Goal: Information Seeking & Learning: Check status

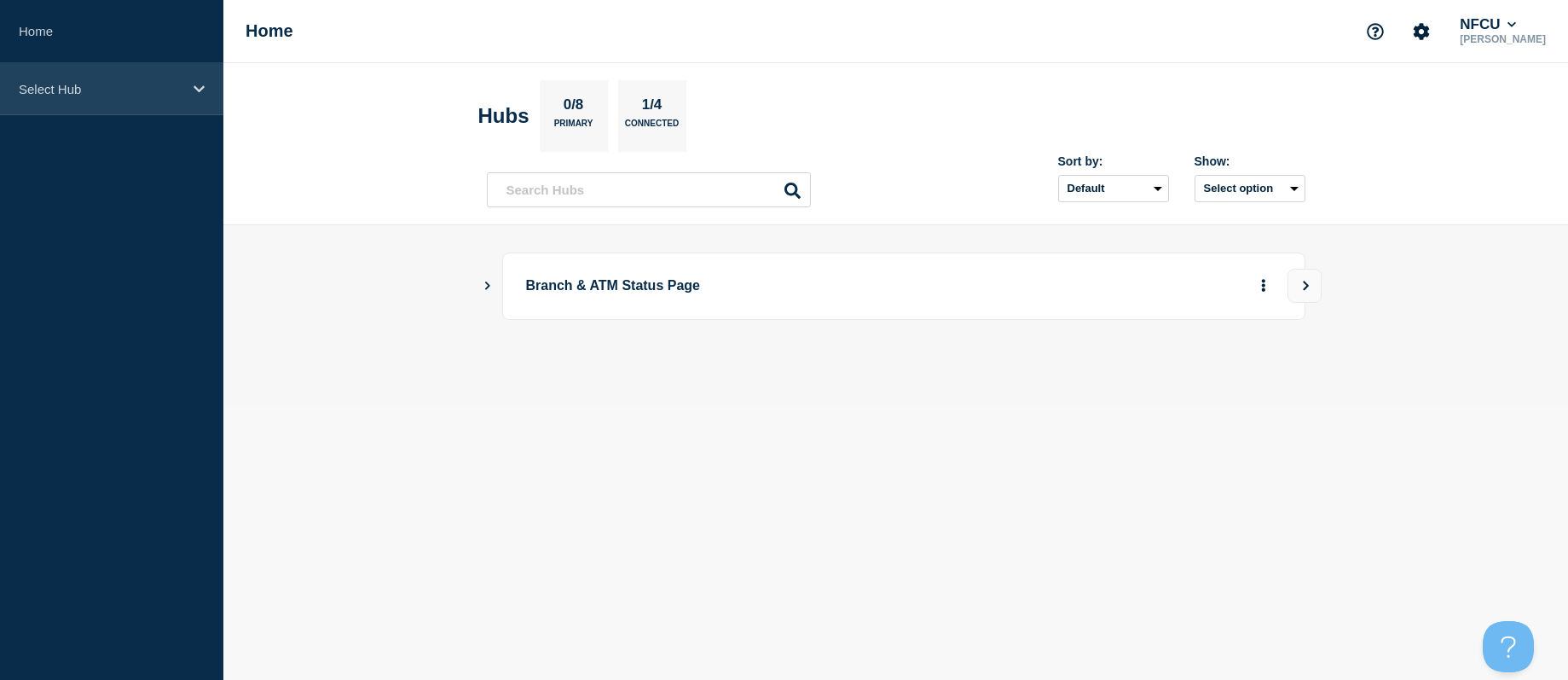
click at [71, 75] on div "Select Hub" at bounding box center [111, 89] width 224 height 52
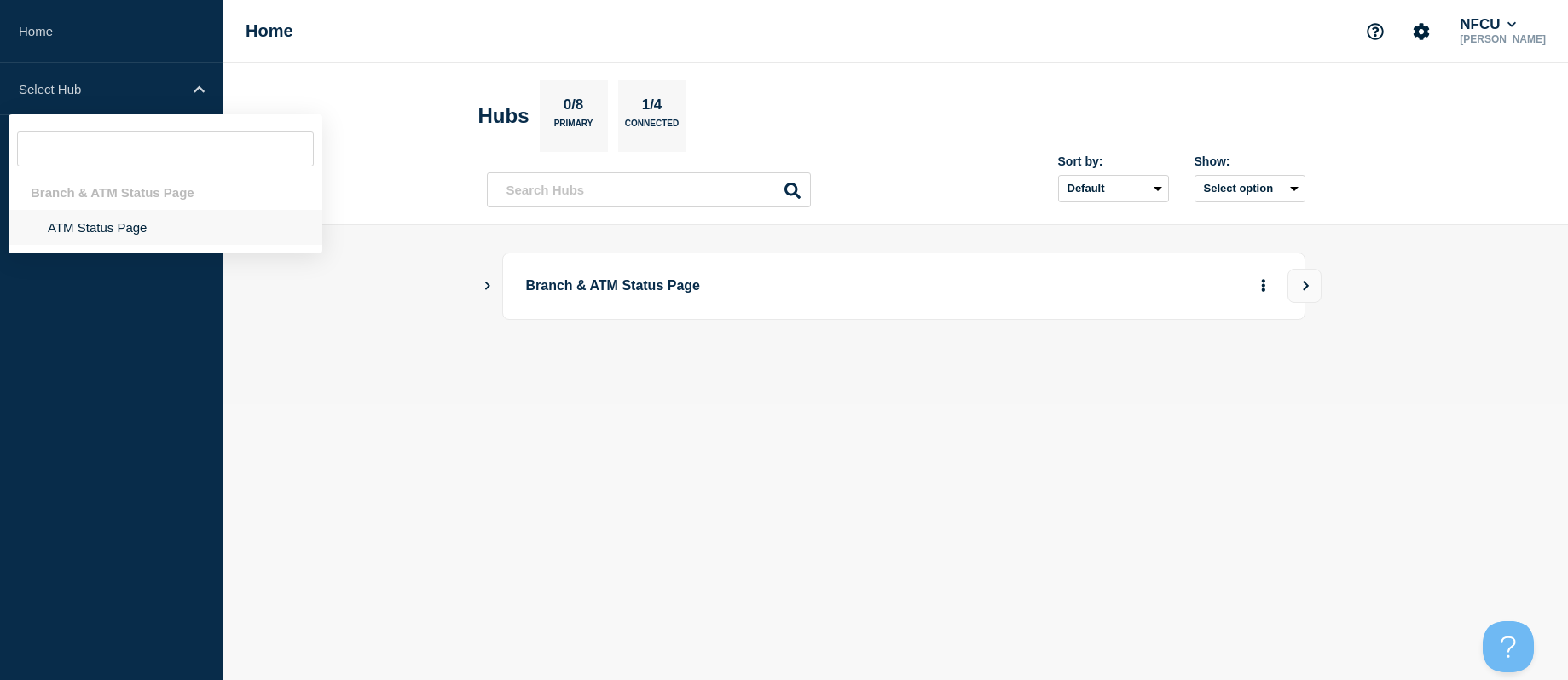
click at [102, 220] on li "ATM Status Page" at bounding box center [165, 228] width 314 height 35
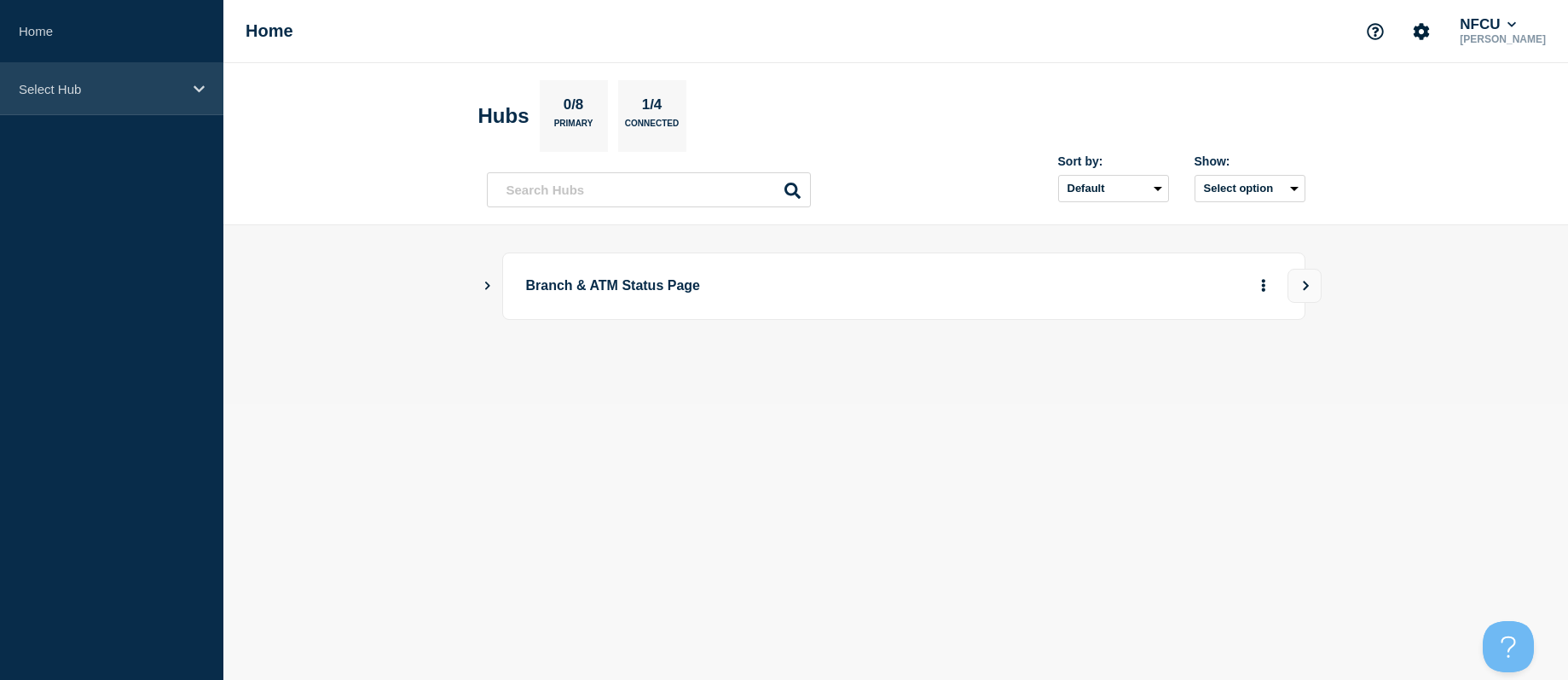
drag, startPoint x: 89, startPoint y: 79, endPoint x: 98, endPoint y: 102, distance: 24.7
click at [89, 79] on div "Select Hub" at bounding box center [111, 89] width 224 height 52
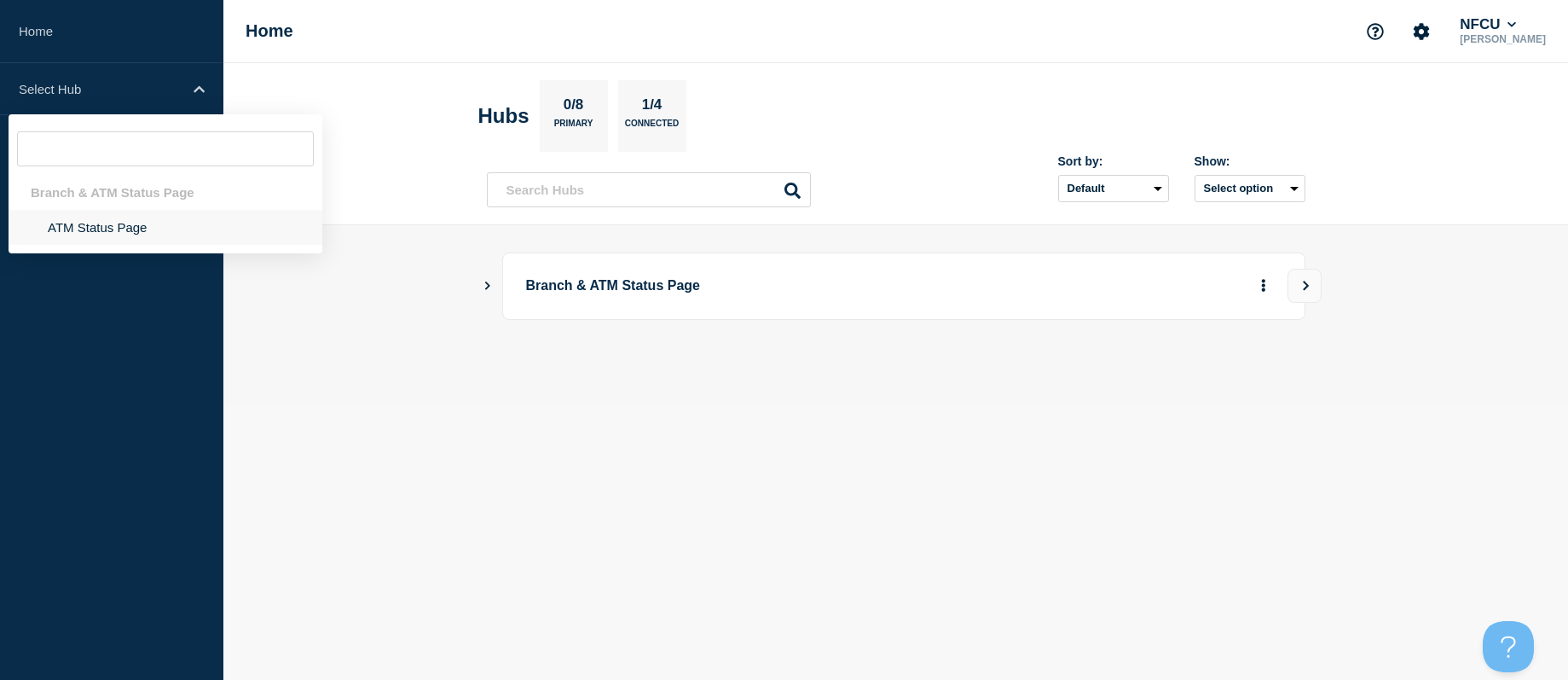
click at [89, 232] on li "ATM Status Page" at bounding box center [165, 228] width 314 height 35
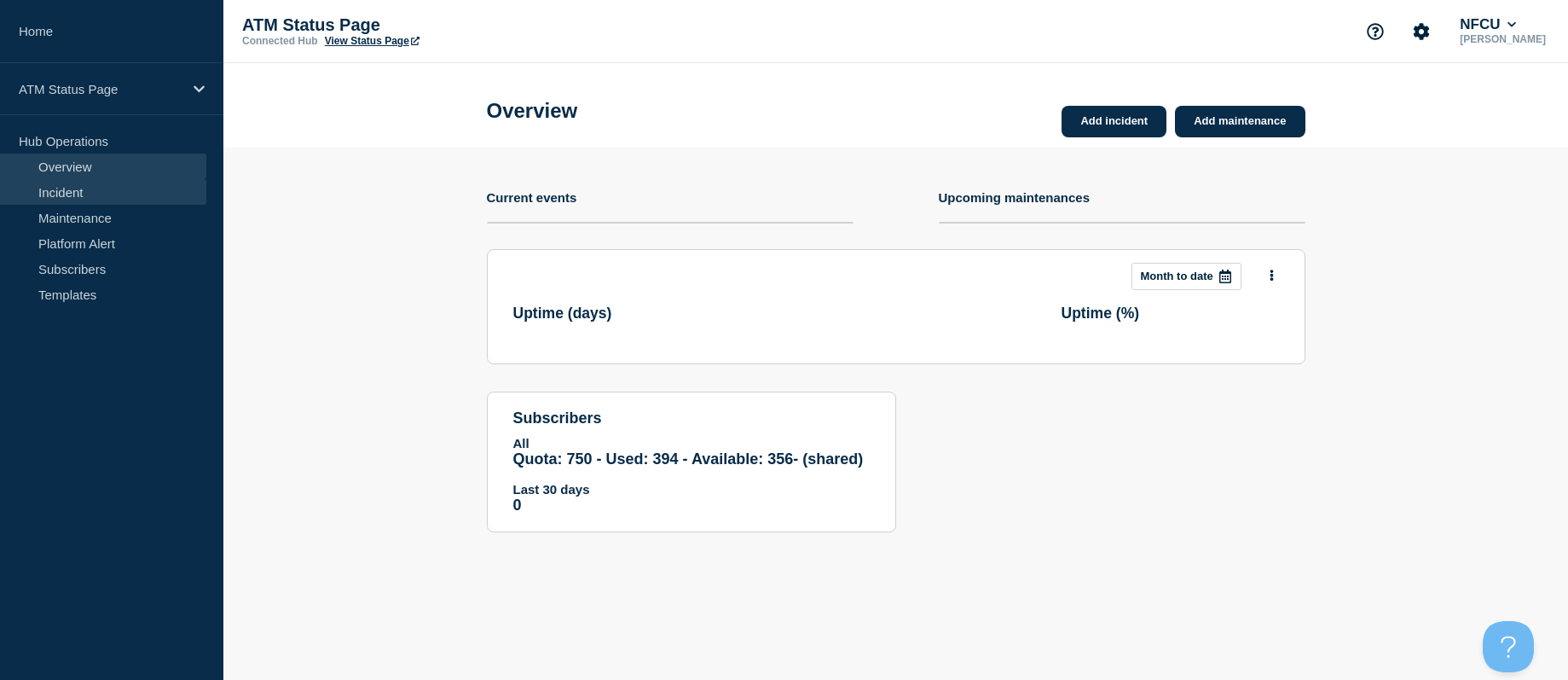
click at [68, 186] on link "Incident" at bounding box center [103, 192] width 206 height 26
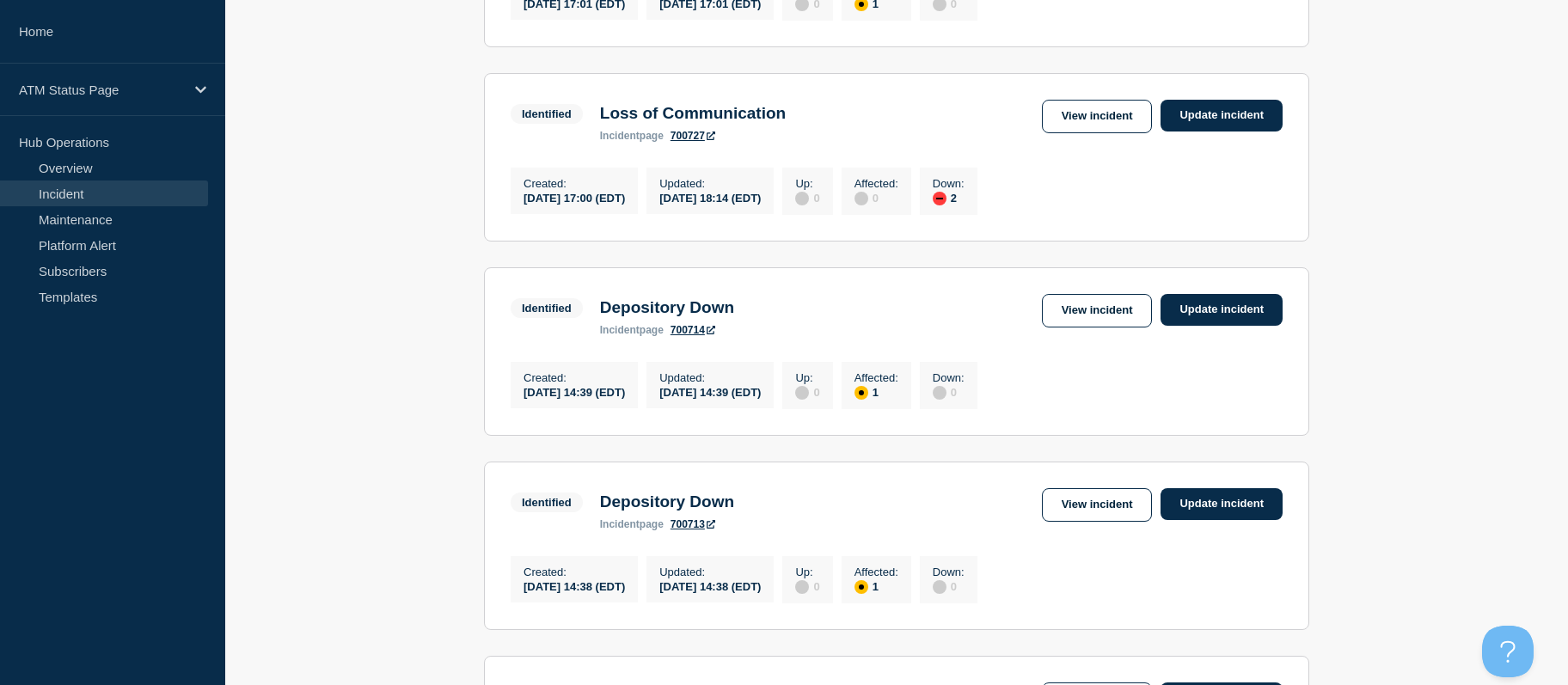
scroll to position [1890, 0]
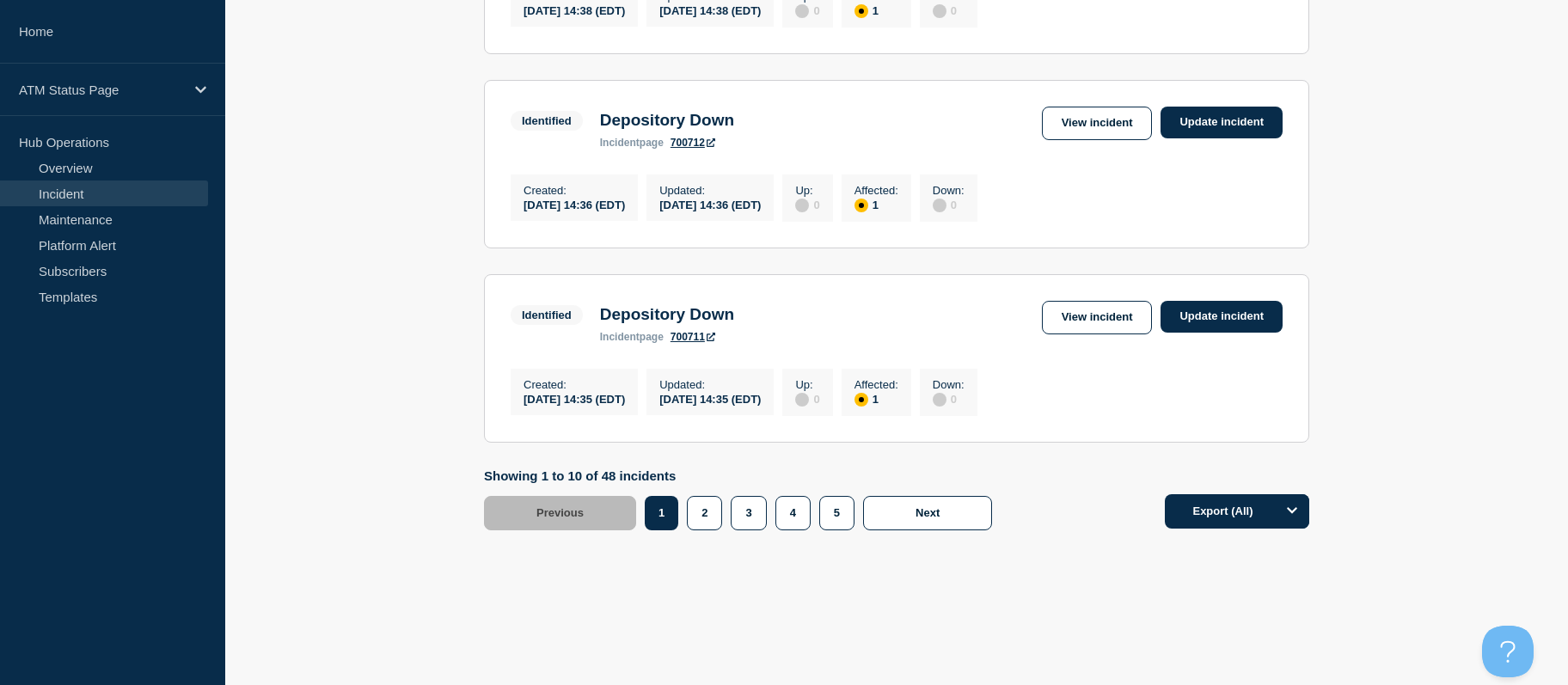
drag, startPoint x: 444, startPoint y: 320, endPoint x: 407, endPoint y: 586, distance: 268.6
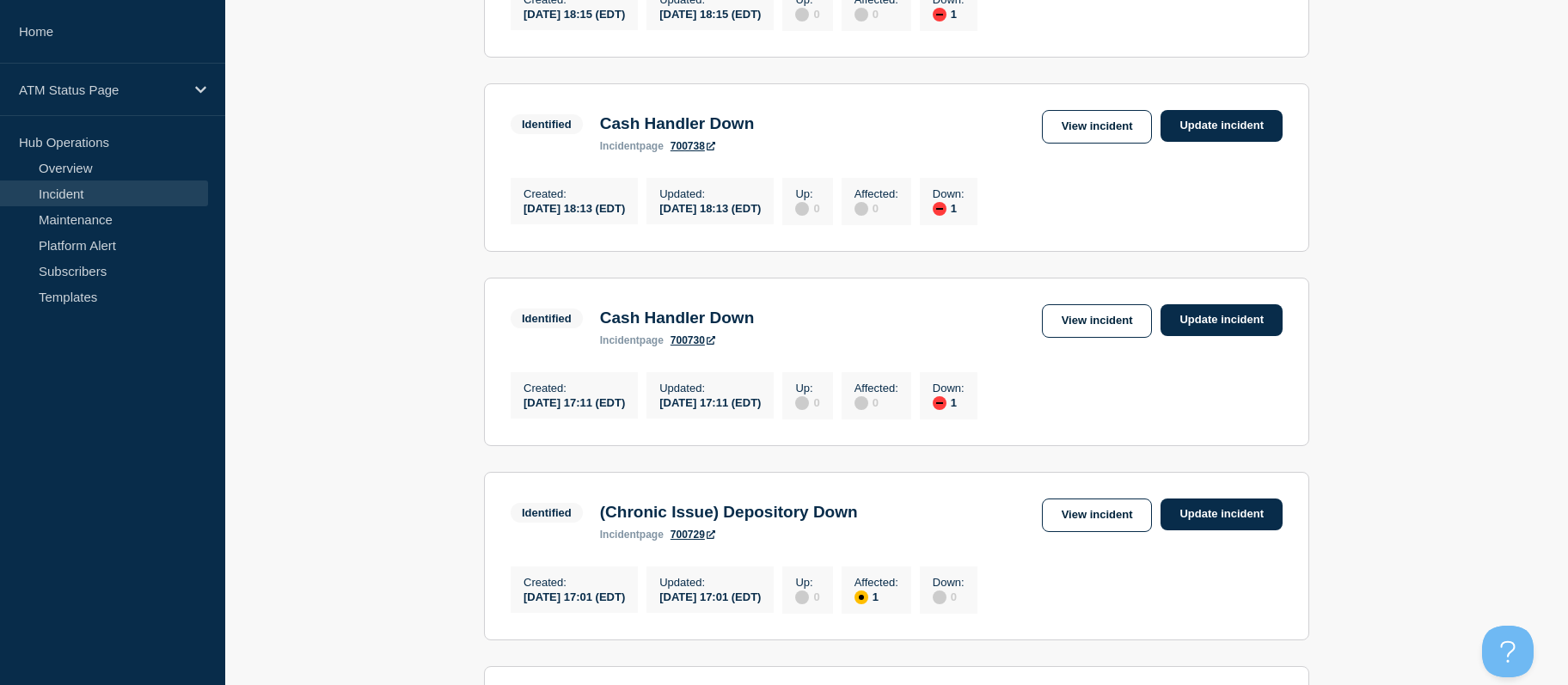
scroll to position [0, 0]
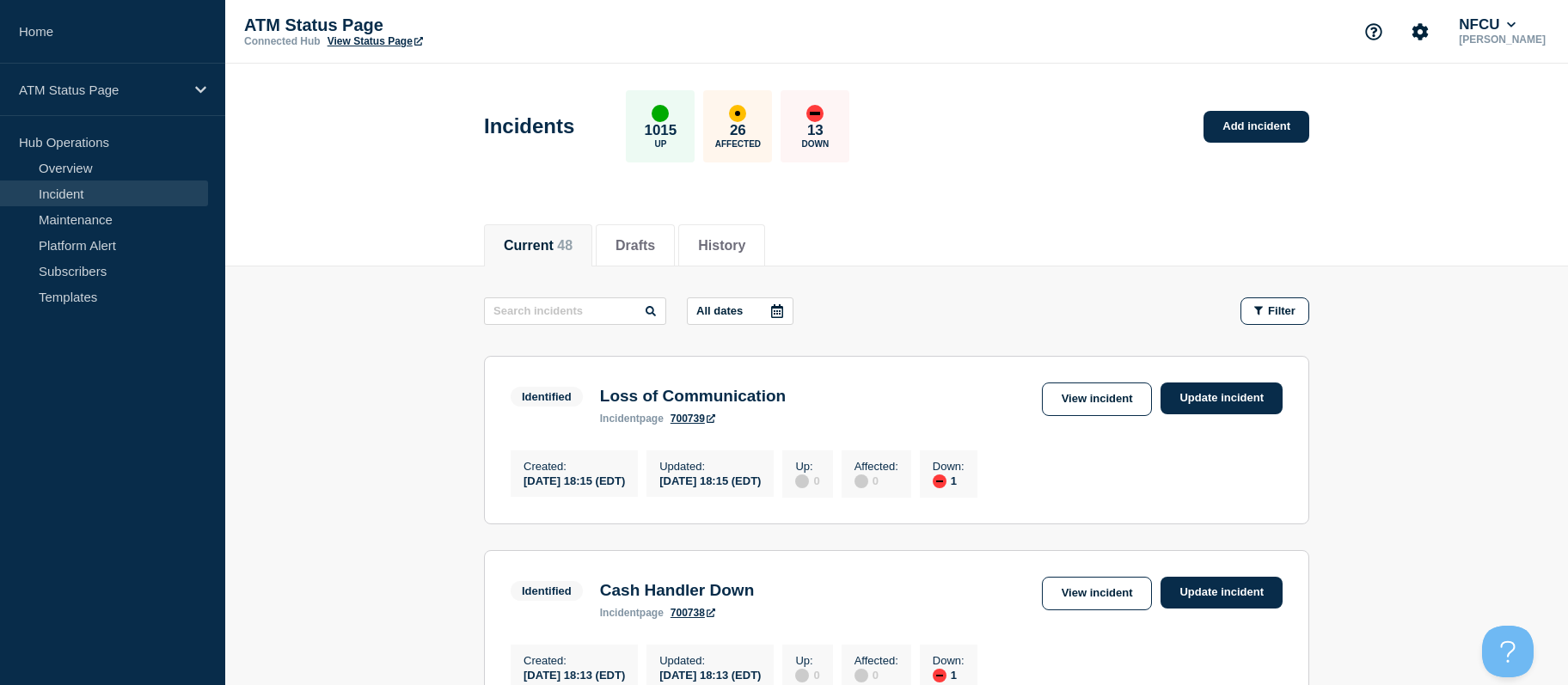
drag, startPoint x: 407, startPoint y: 586, endPoint x: 369, endPoint y: 407, distance: 183.0
click at [1095, 397] on link "View incident" at bounding box center [1096, 400] width 111 height 34
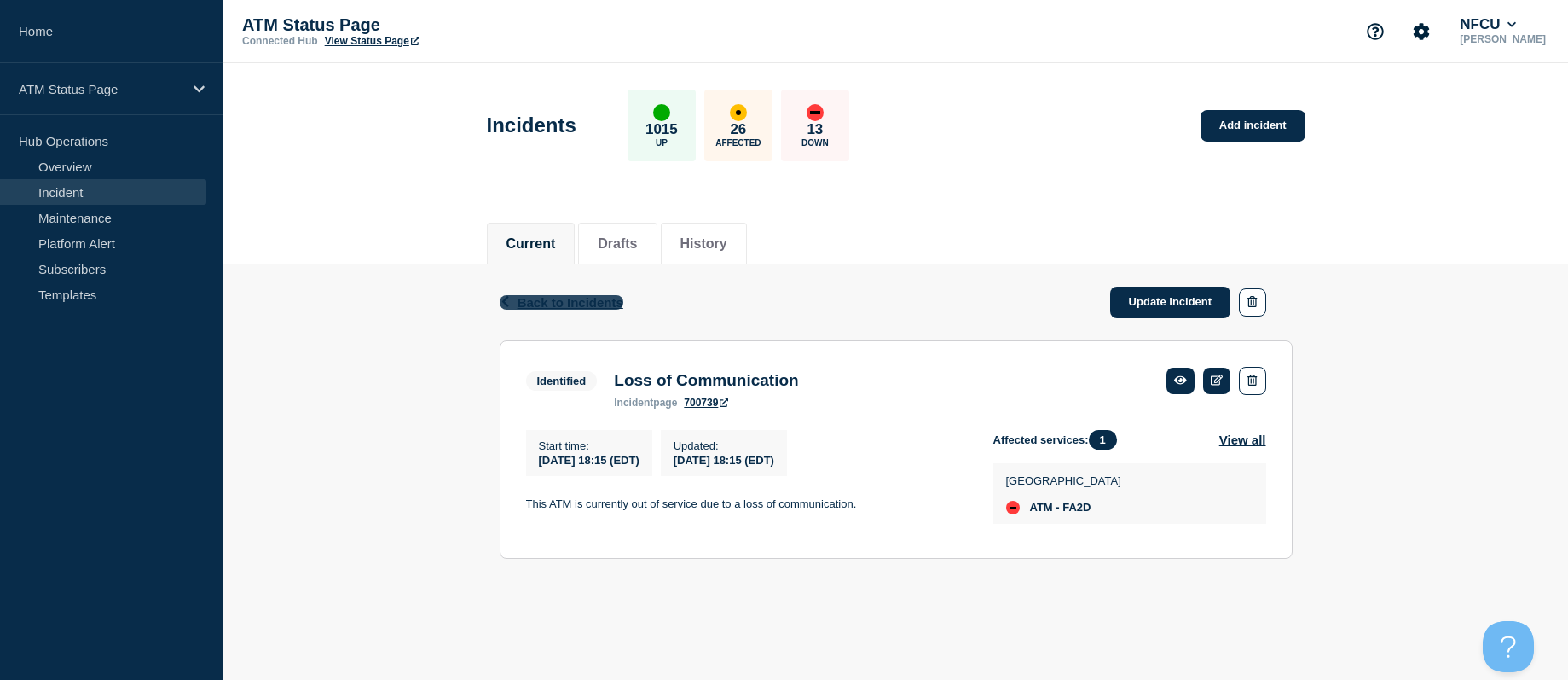
click at [590, 296] on span "Back to Incidents" at bounding box center [571, 303] width 106 height 15
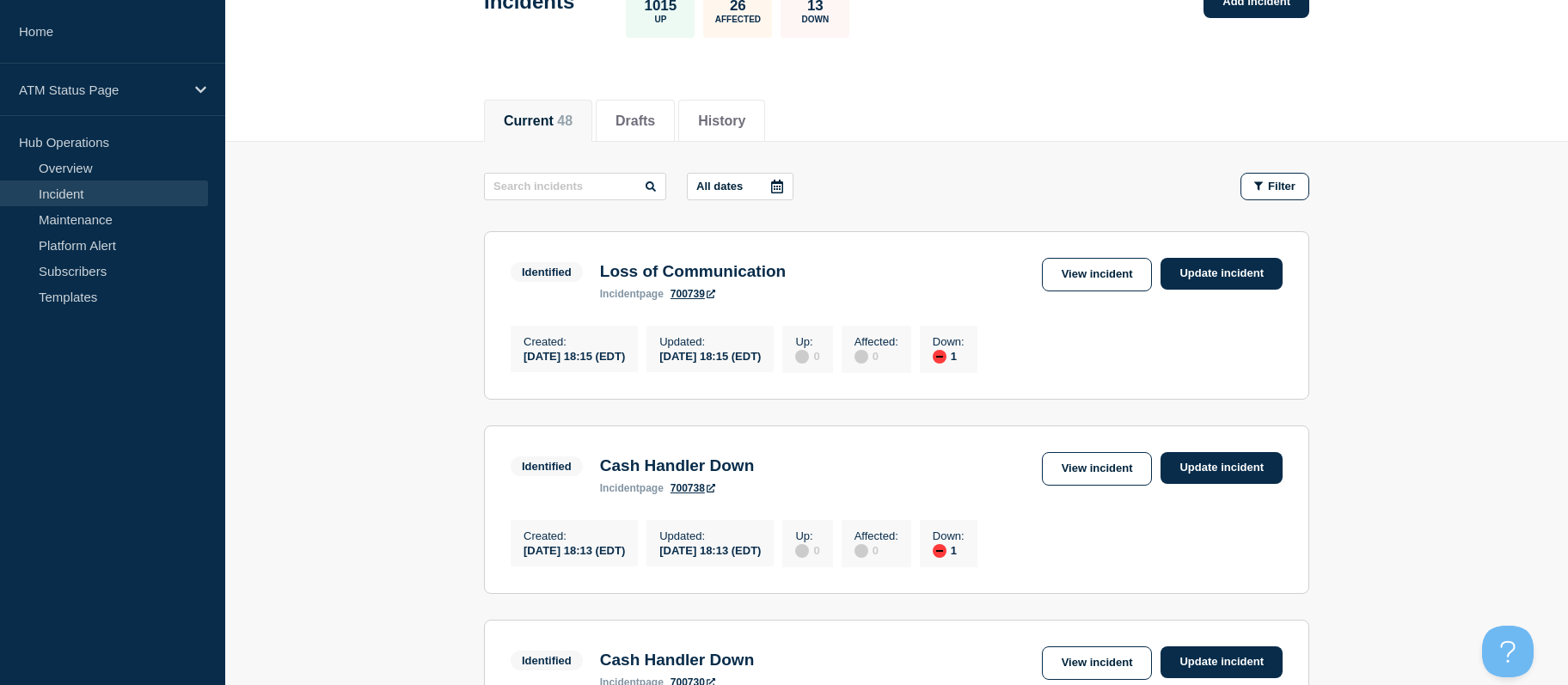
scroll to position [160, 0]
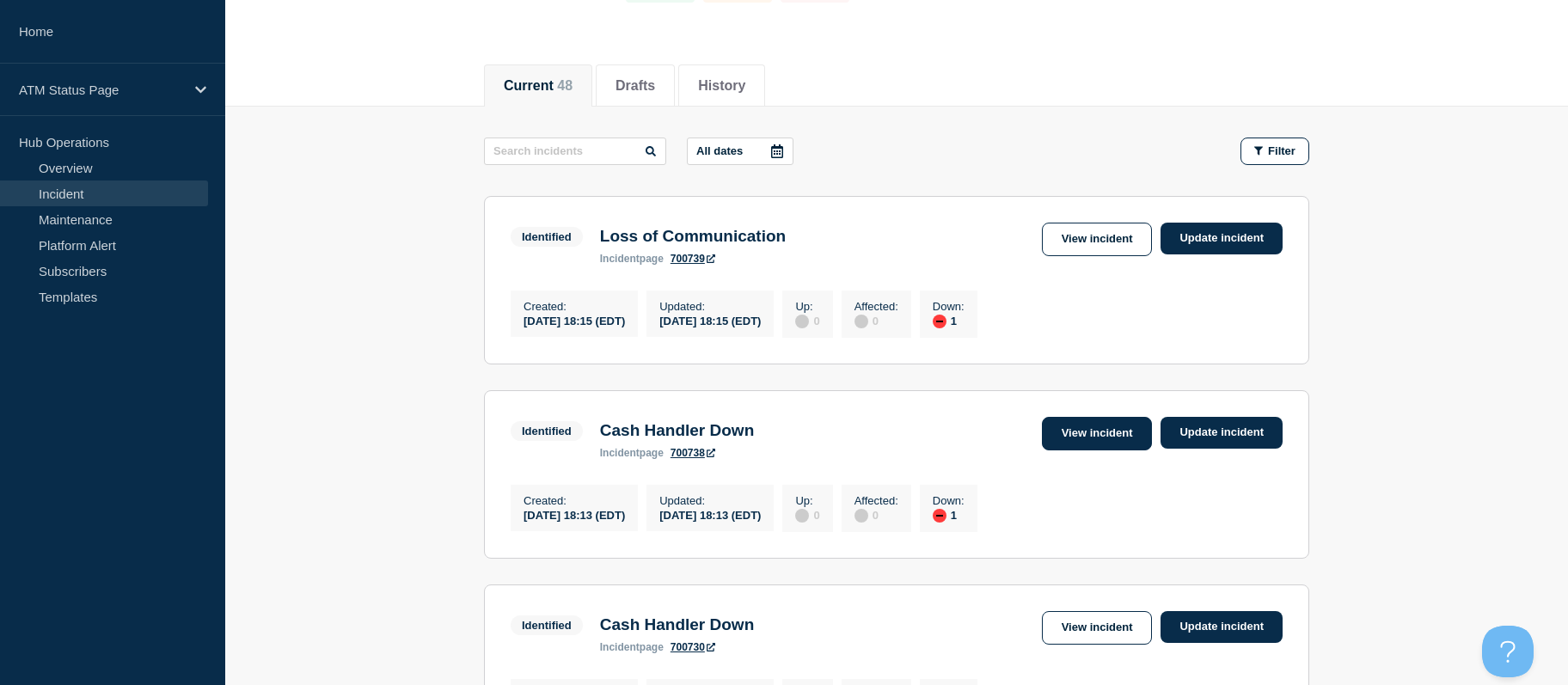
click at [1108, 435] on link "View incident" at bounding box center [1096, 434] width 111 height 34
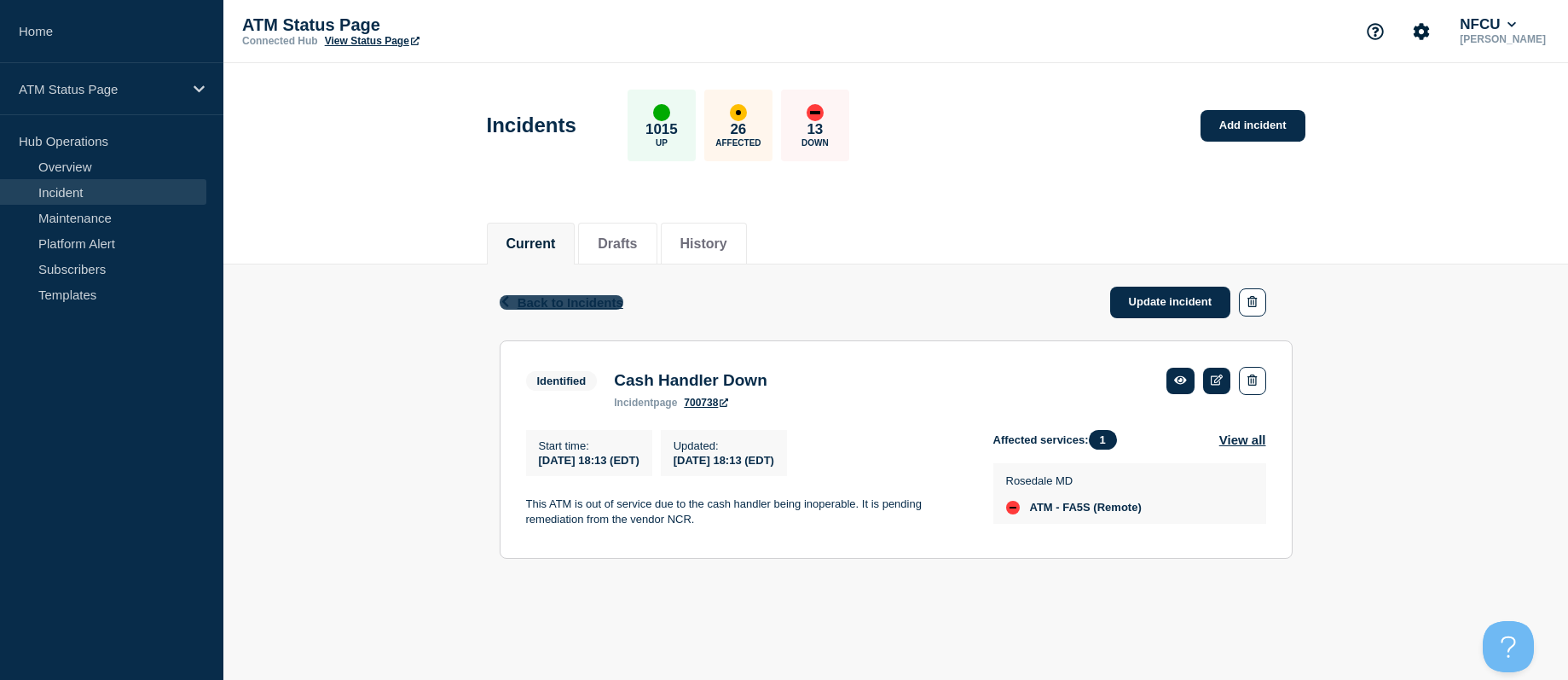
click at [577, 300] on span "Back to Incidents" at bounding box center [571, 303] width 106 height 15
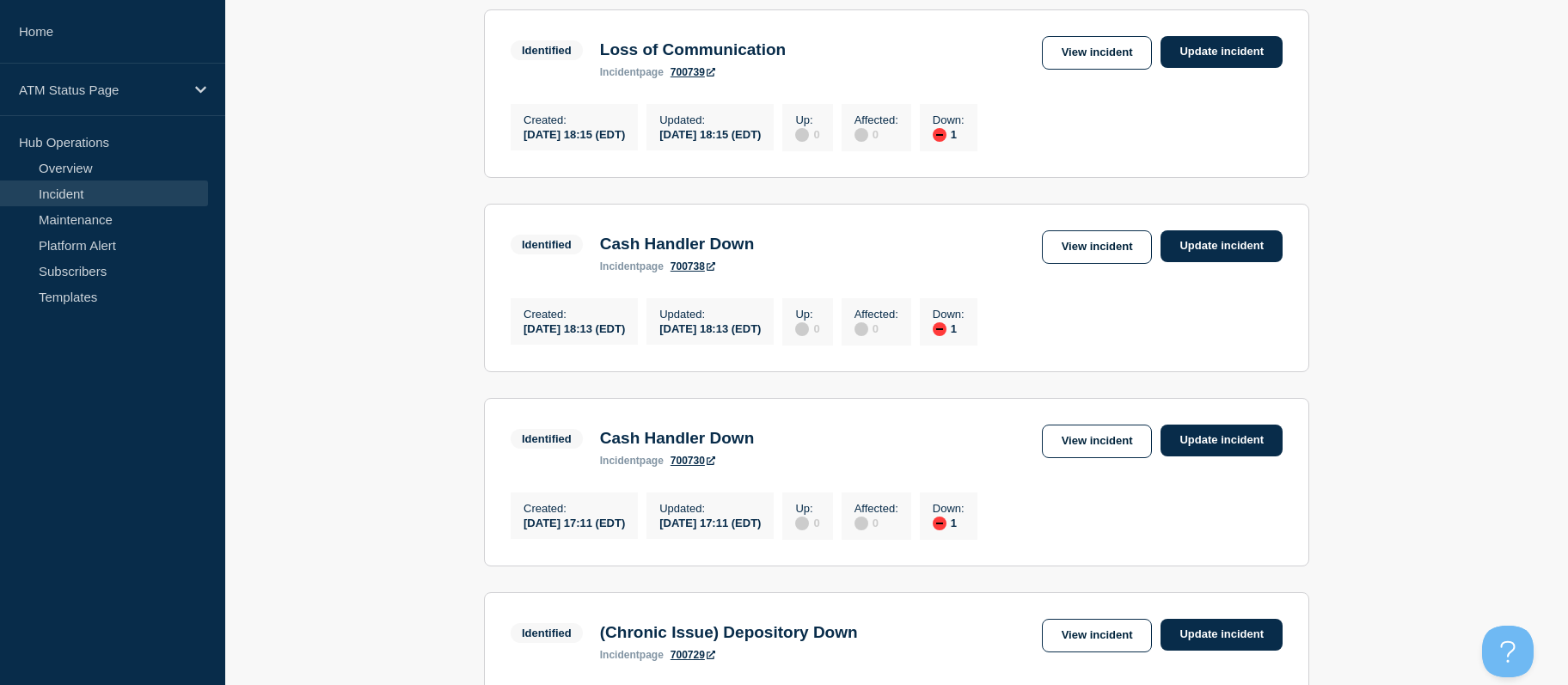
scroll to position [497, 0]
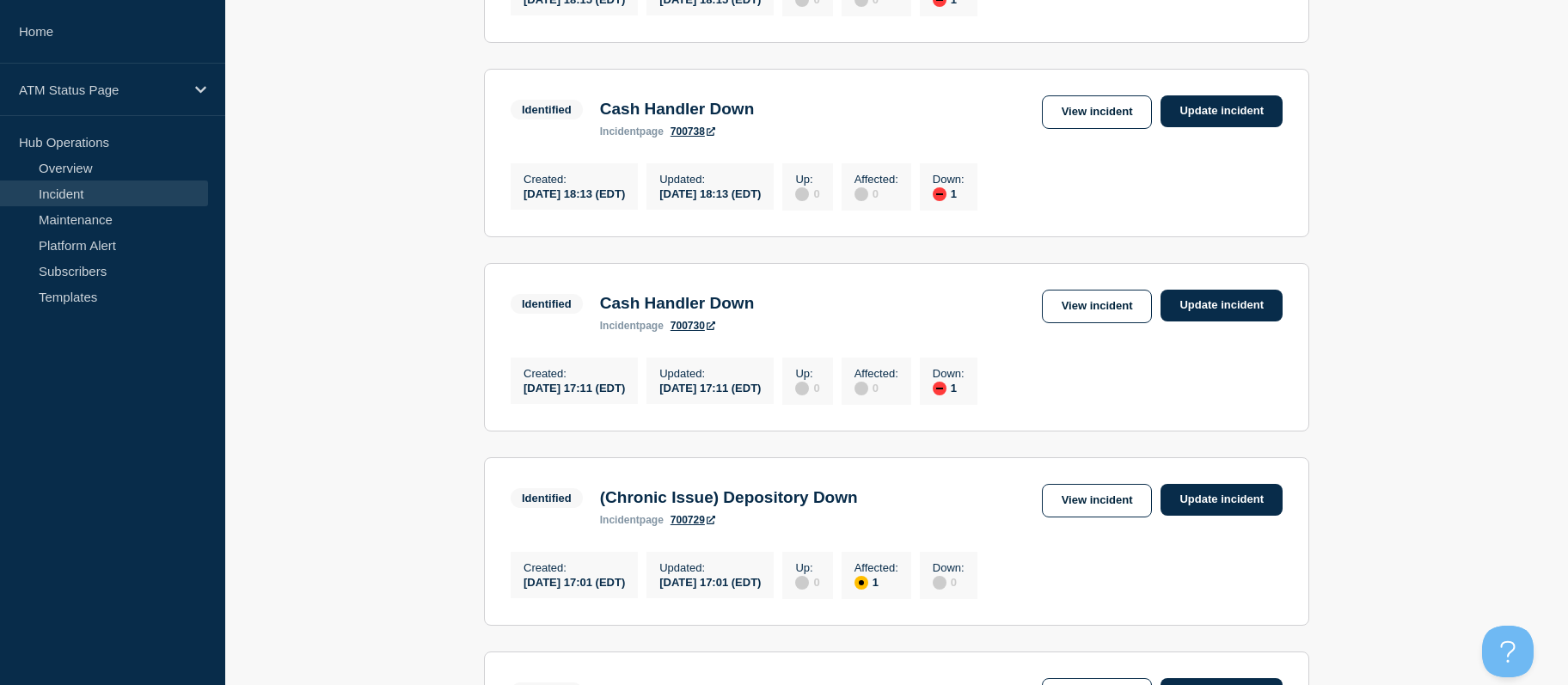
drag, startPoint x: 433, startPoint y: 405, endPoint x: 428, endPoint y: 466, distance: 61.2
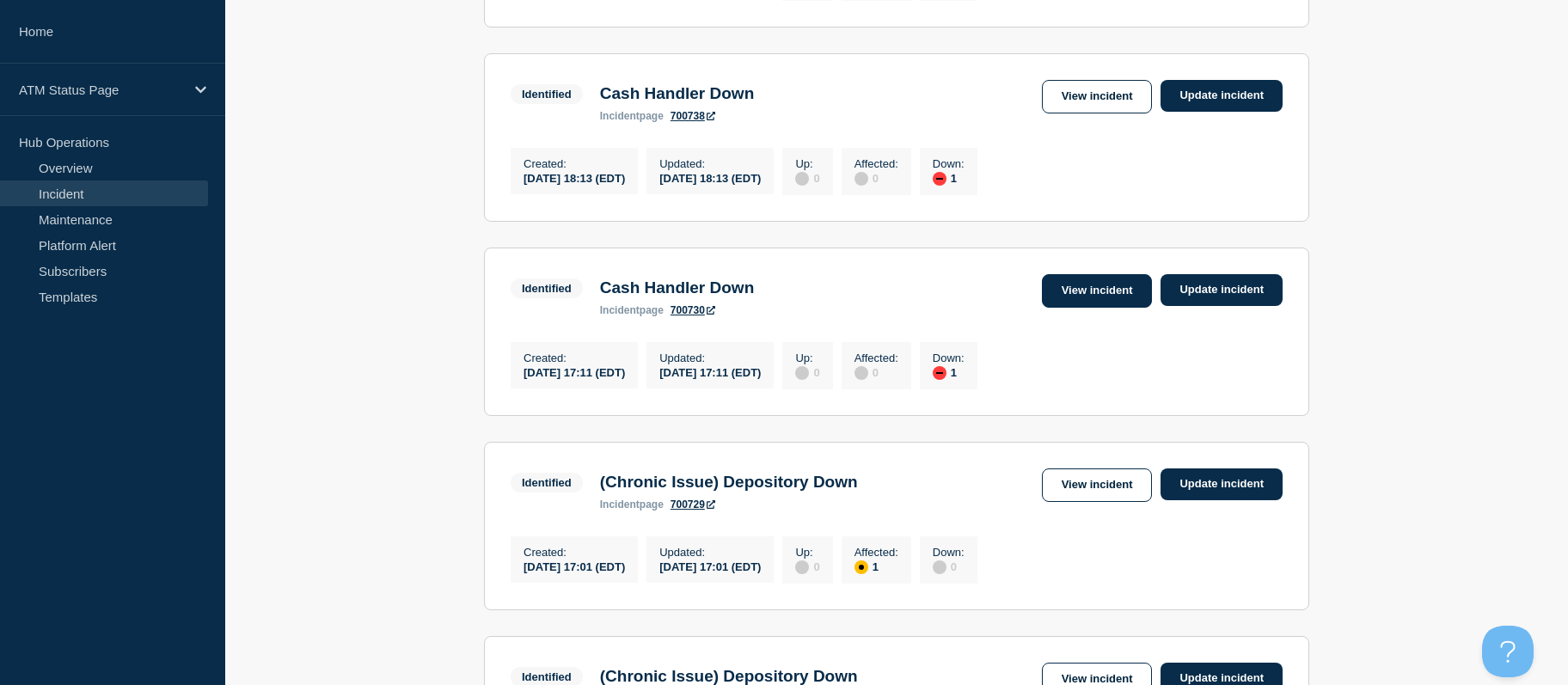
click at [1129, 297] on link "View incident" at bounding box center [1096, 291] width 111 height 34
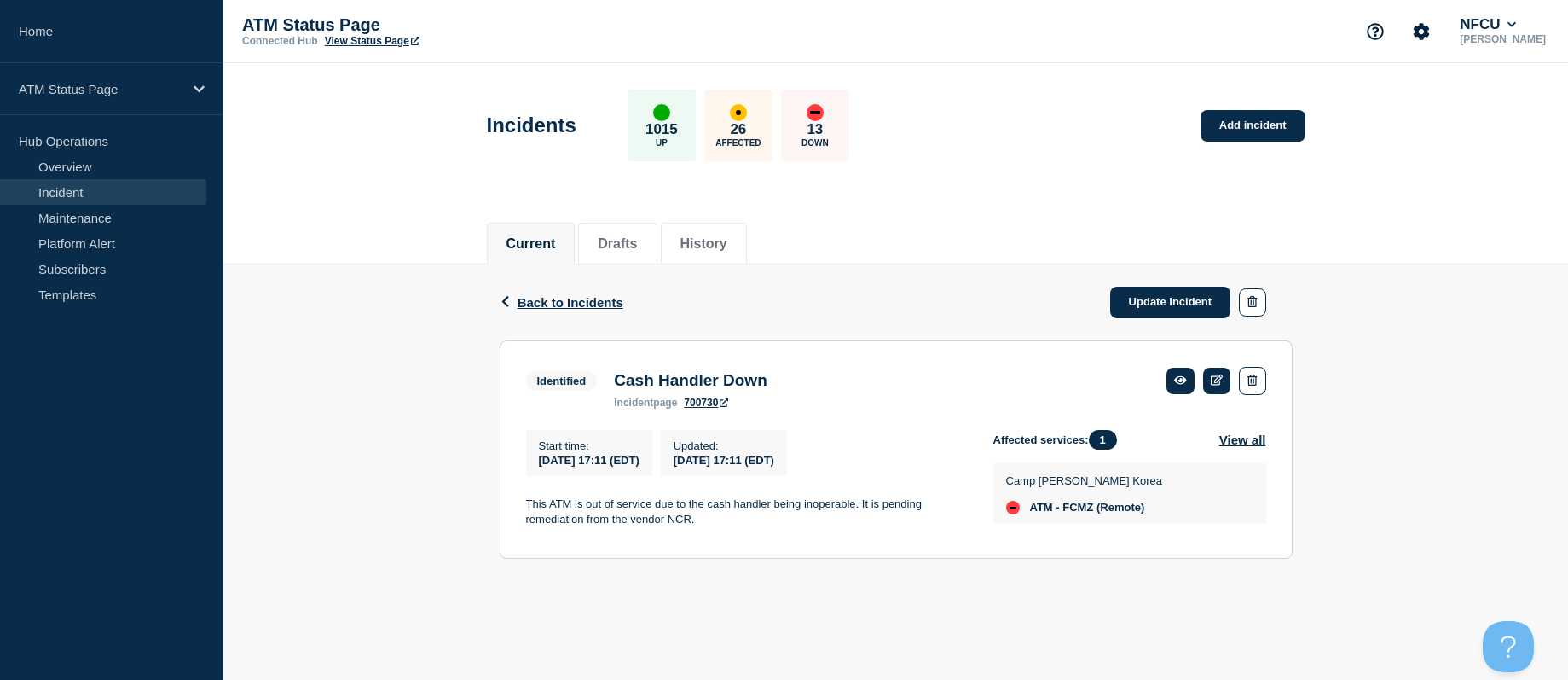
click at [631, 306] on div "Back Back to Incidents Update incident" at bounding box center [896, 303] width 793 height 76
click at [614, 304] on span "Back to Incidents" at bounding box center [571, 303] width 106 height 15
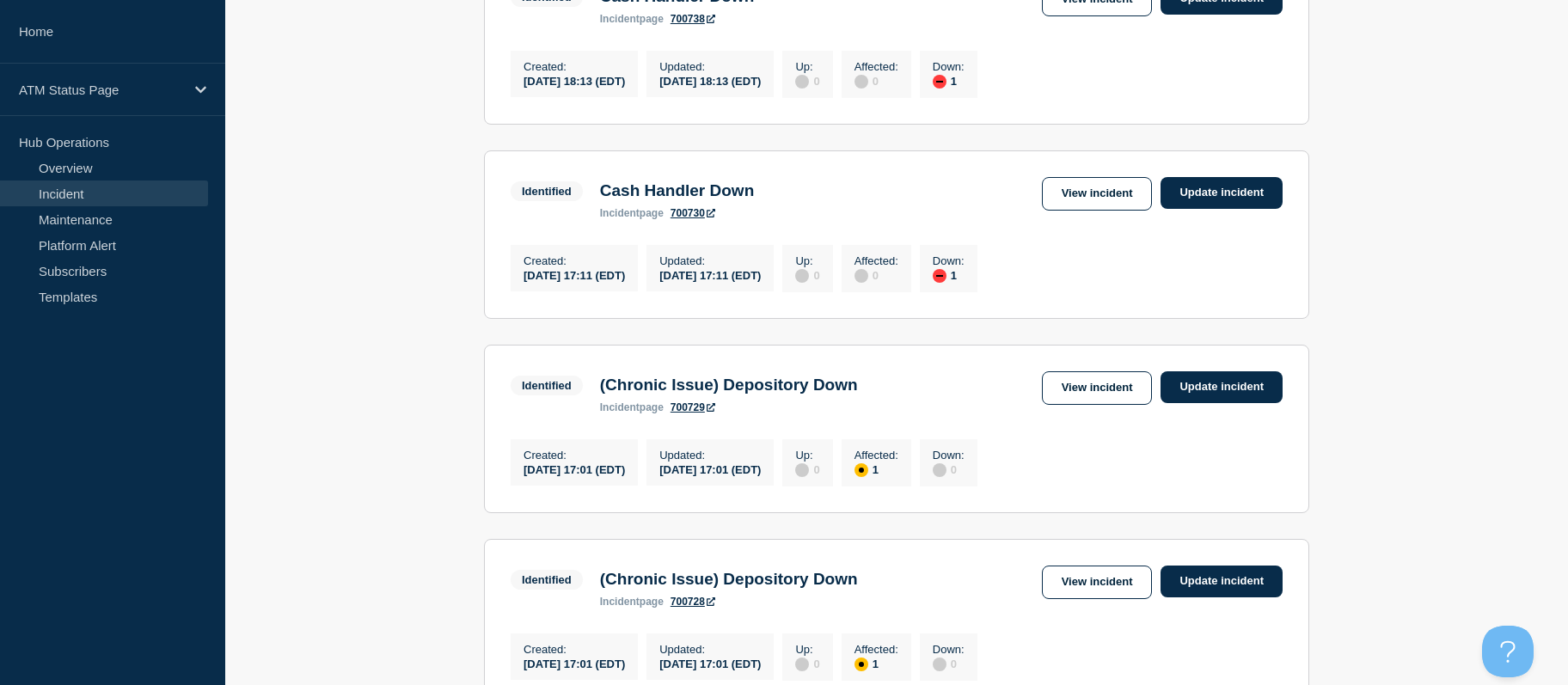
scroll to position [690, 0]
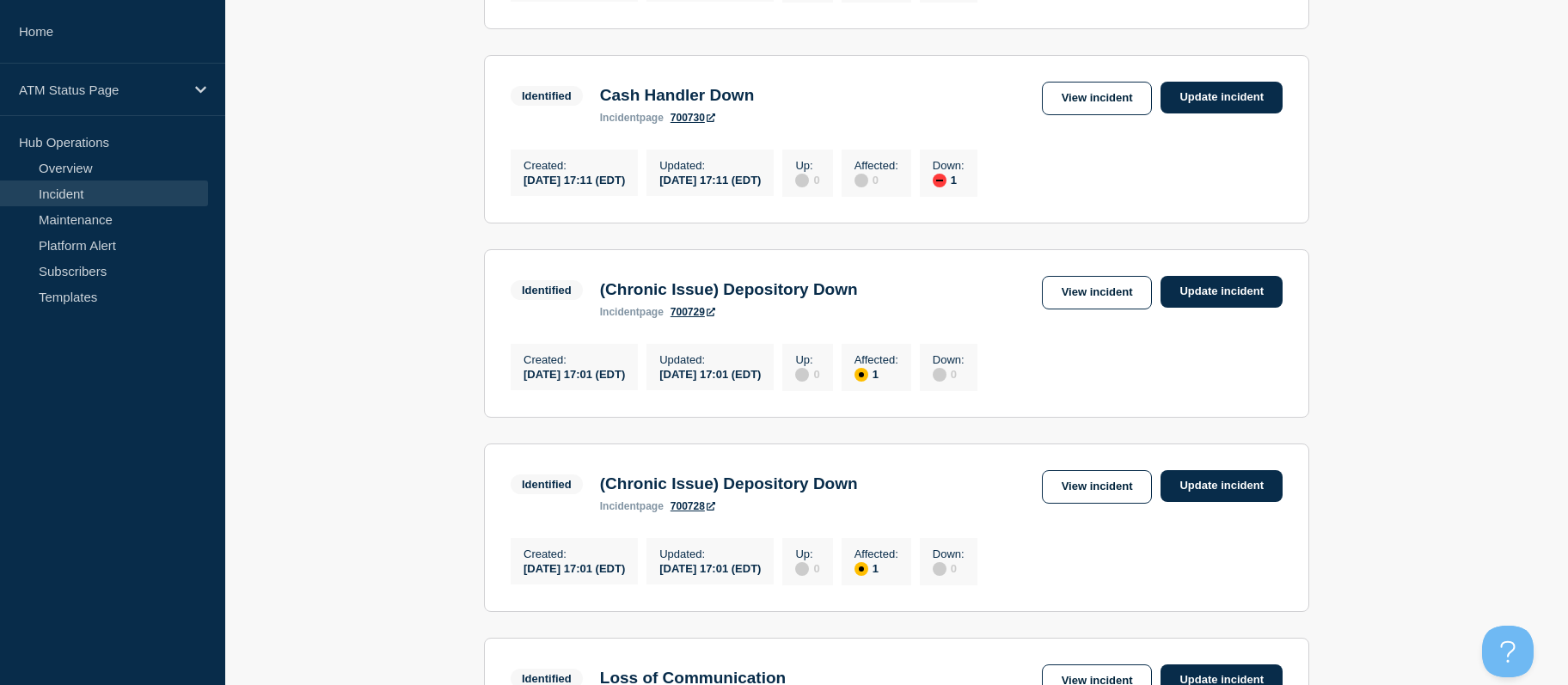
drag, startPoint x: 382, startPoint y: 370, endPoint x: 390, endPoint y: 415, distance: 45.7
click at [1066, 310] on link "View incident" at bounding box center [1096, 293] width 111 height 34
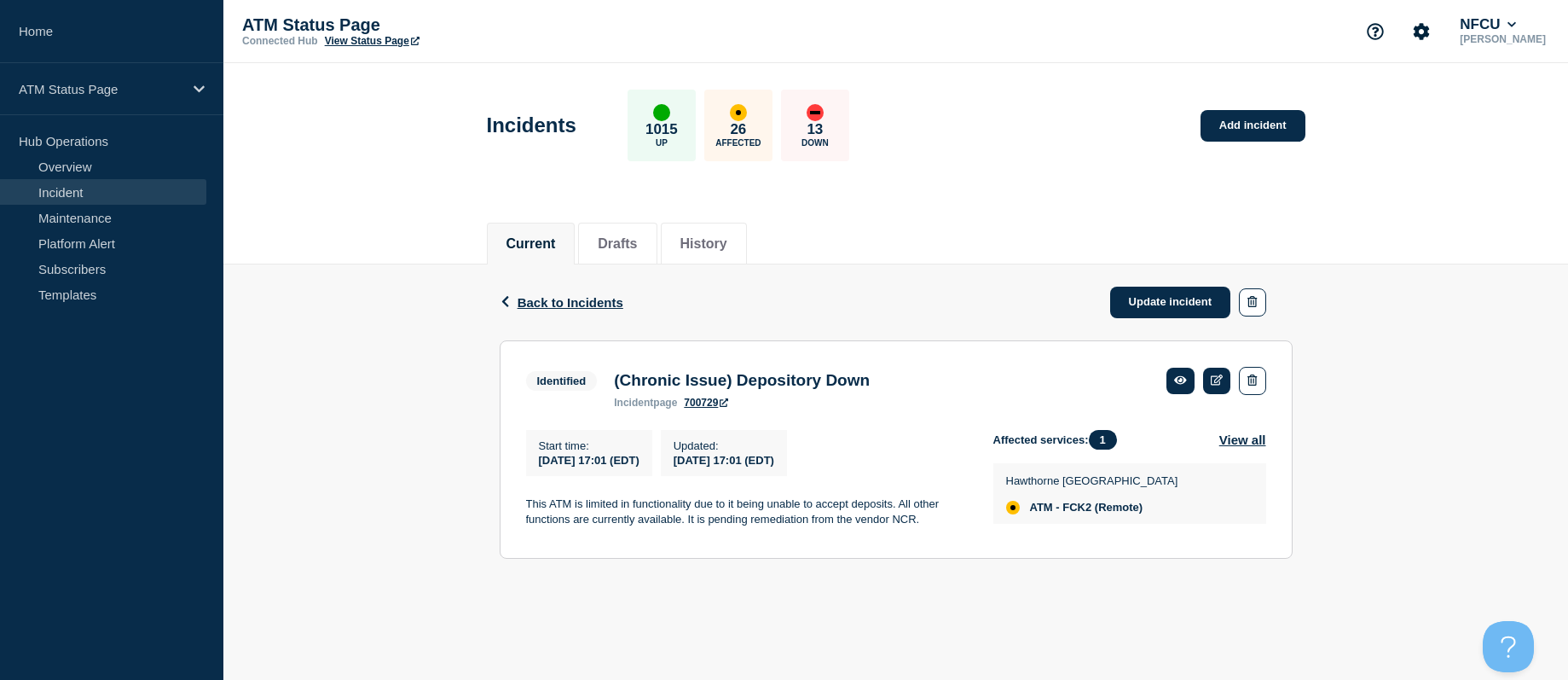
drag, startPoint x: 336, startPoint y: 304, endPoint x: 335, endPoint y: 348, distance: 44.0
